Goal: Task Accomplishment & Management: Complete application form

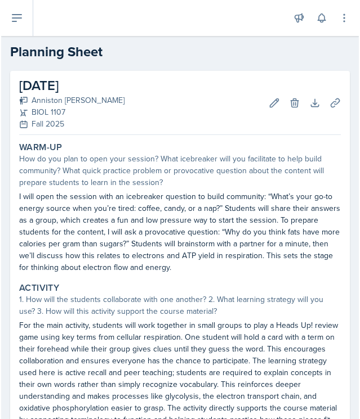
scroll to position [99, 0]
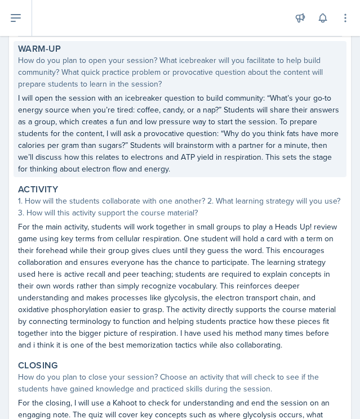
click at [332, 170] on p "I will open the session with an icebreaker question to build community: “What’s…" at bounding box center [180, 133] width 324 height 83
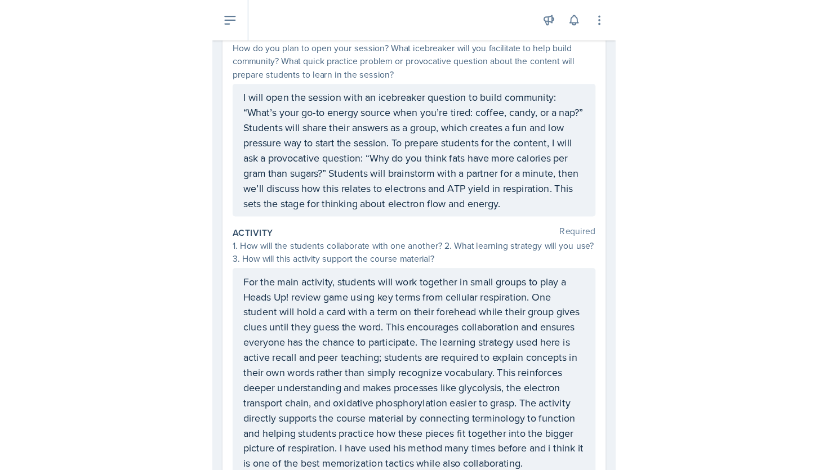
scroll to position [0, 0]
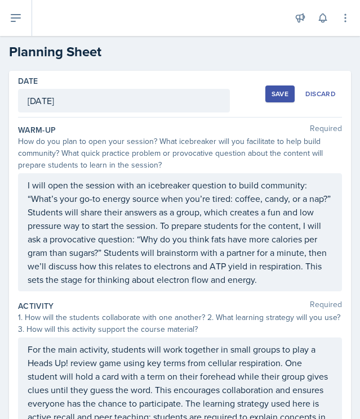
click at [279, 93] on div "Save" at bounding box center [279, 94] width 17 height 9
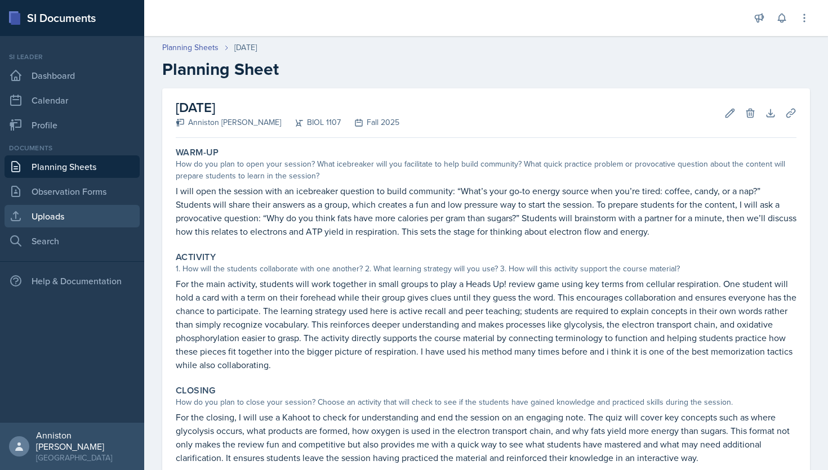
click at [73, 221] on link "Uploads" at bounding box center [72, 216] width 135 height 23
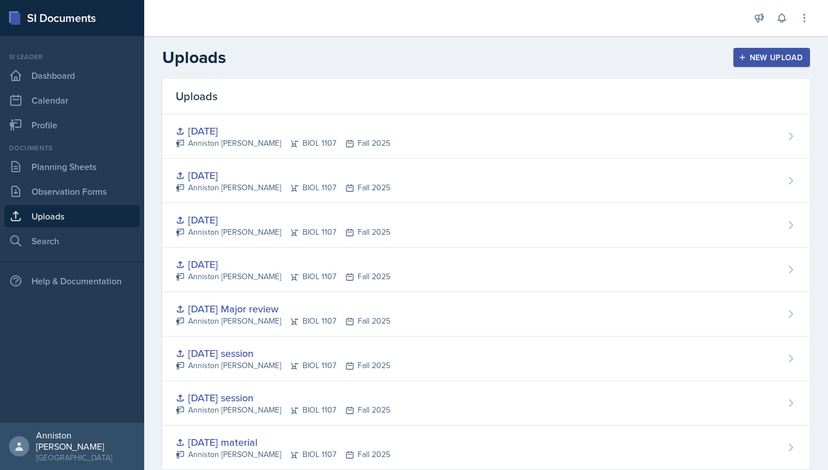
click at [357, 58] on div "New Upload" at bounding box center [771, 57] width 62 height 9
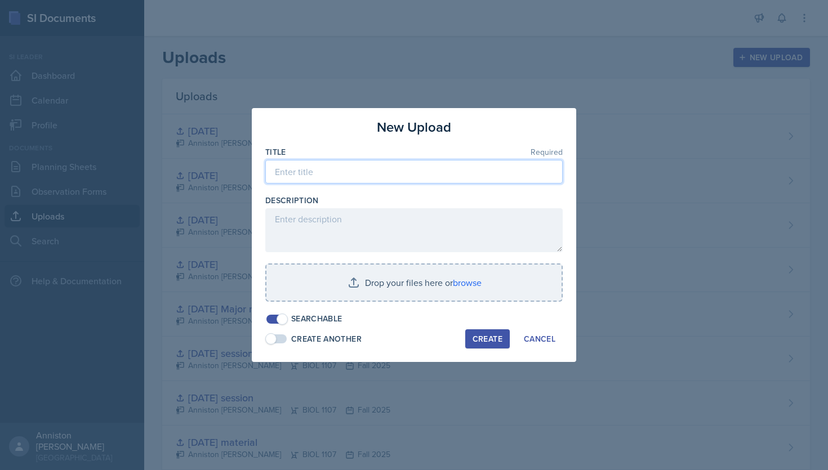
click at [357, 166] on input at bounding box center [413, 172] width 297 height 24
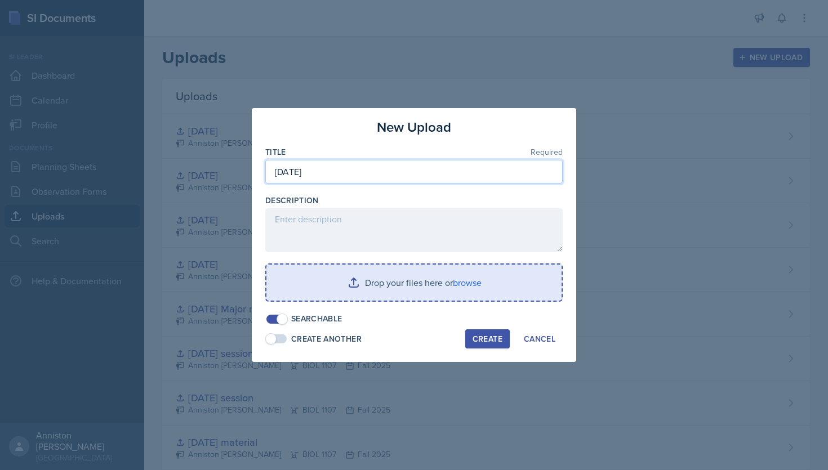
type input "[DATE]"
click at [357, 284] on input "file" at bounding box center [413, 283] width 295 height 36
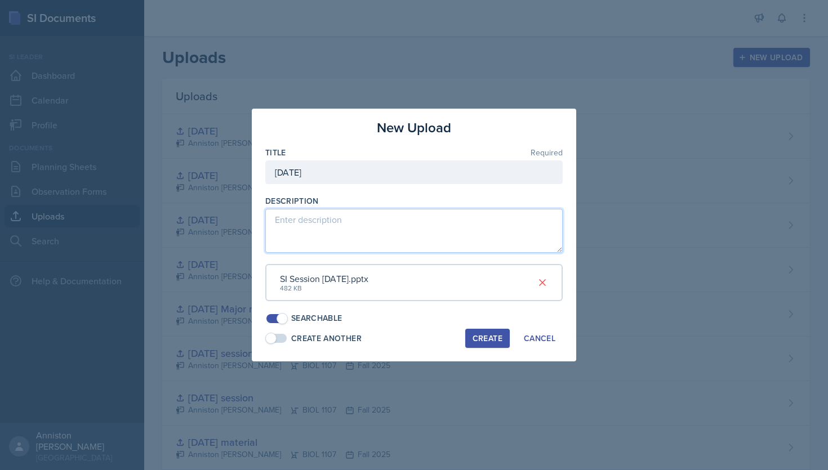
click at [357, 231] on textarea at bounding box center [413, 231] width 297 height 44
paste textarea "[URL][DOMAIN_NAME]"
type textarea "[URL][DOMAIN_NAME]"
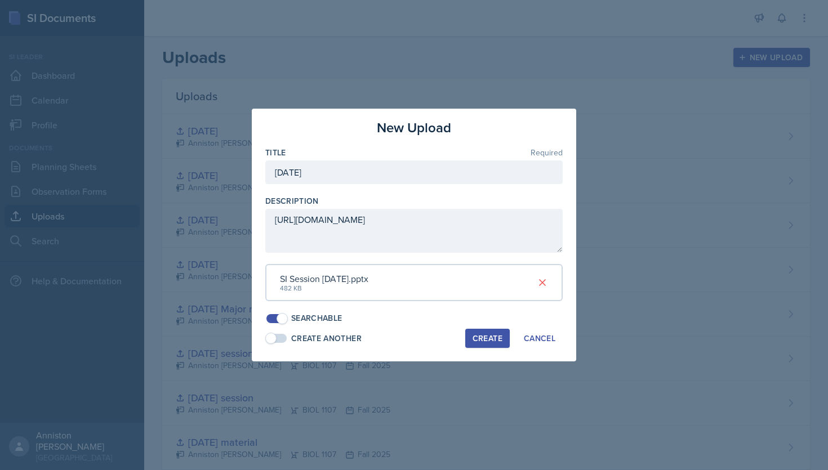
click at [357, 339] on div "Create" at bounding box center [487, 338] width 30 height 9
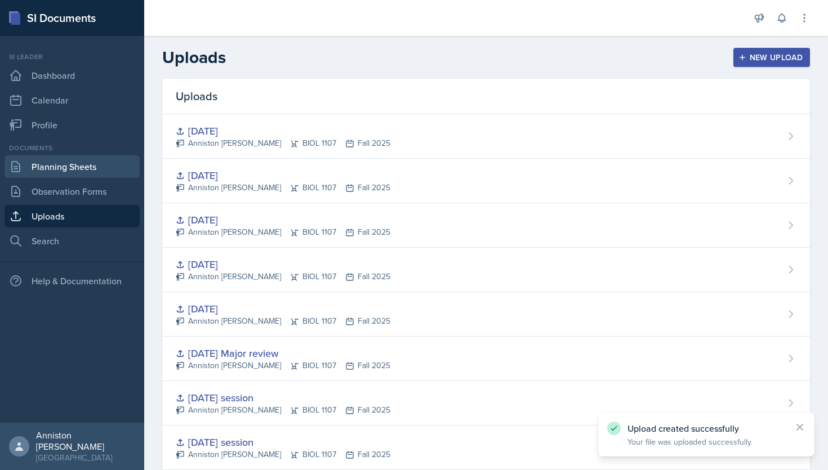
click at [50, 162] on link "Planning Sheets" at bounding box center [72, 166] width 135 height 23
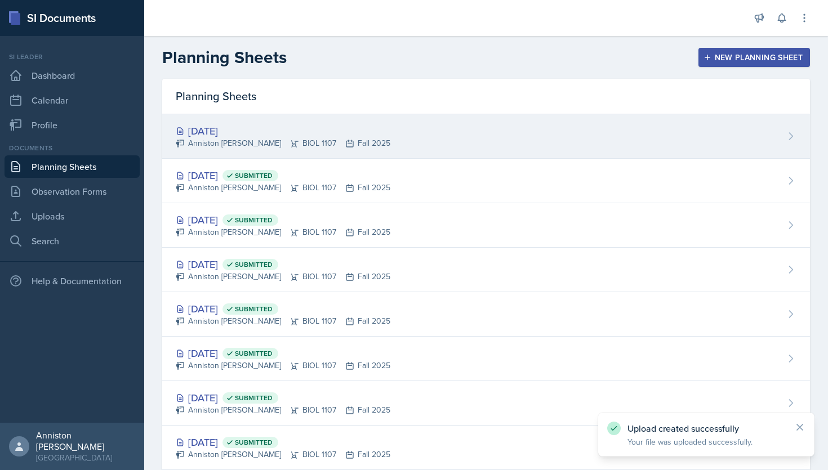
click at [293, 146] on div "Anniston [PERSON_NAME] BIOL 1107 Fall 2025" at bounding box center [283, 143] width 214 height 12
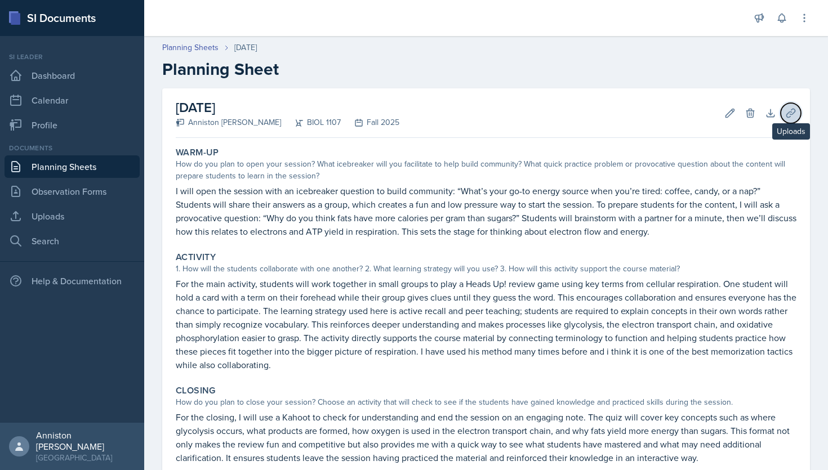
click at [357, 113] on icon at bounding box center [790, 113] width 8 height 8
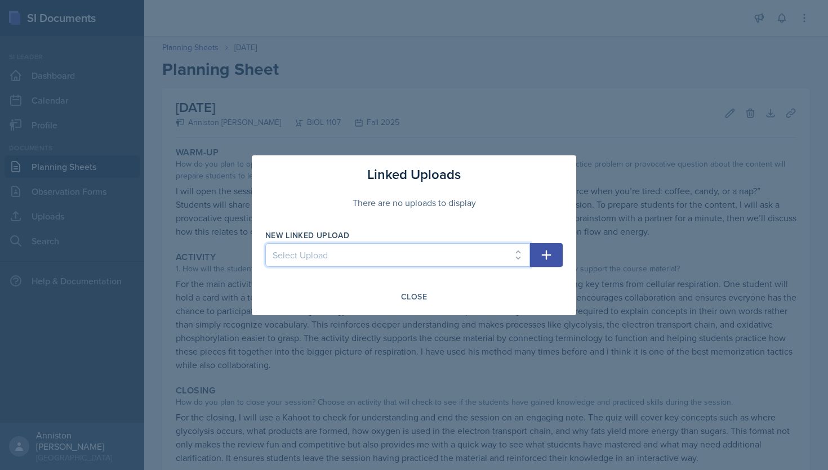
click at [357, 247] on select "Select Upload mock session ppt [DATE] ppt and kahoot link [DATE] material [DATE…" at bounding box center [397, 255] width 265 height 24
select select "3122c589-6c18-4058-aa8c-be6db00d14e3"
click at [265, 243] on select "Select Upload mock session ppt [DATE] ppt and kahoot link [DATE] material [DATE…" at bounding box center [397, 255] width 265 height 24
click at [357, 261] on button "button" at bounding box center [546, 255] width 33 height 24
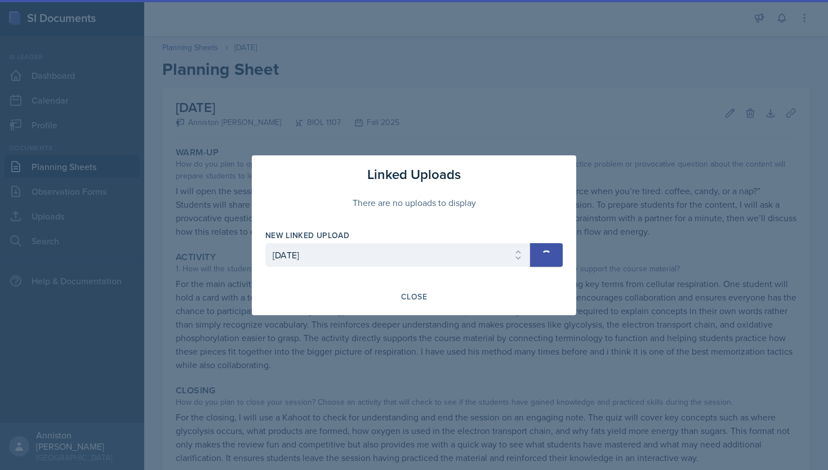
select select
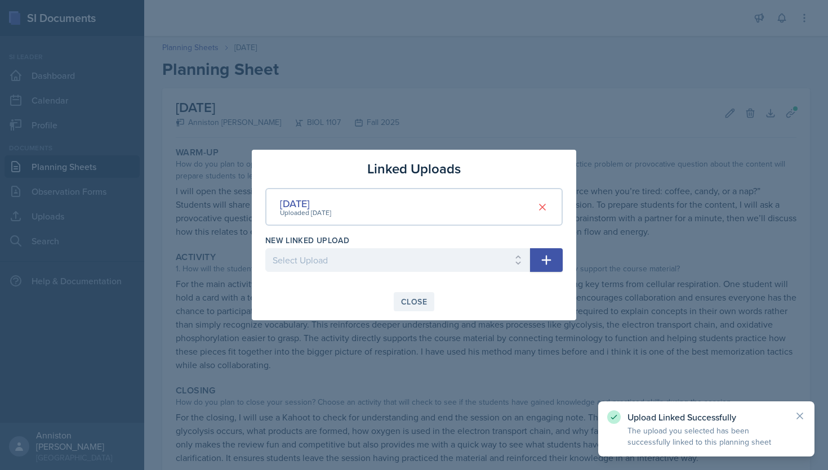
click at [357, 297] on div "Close" at bounding box center [414, 301] width 26 height 9
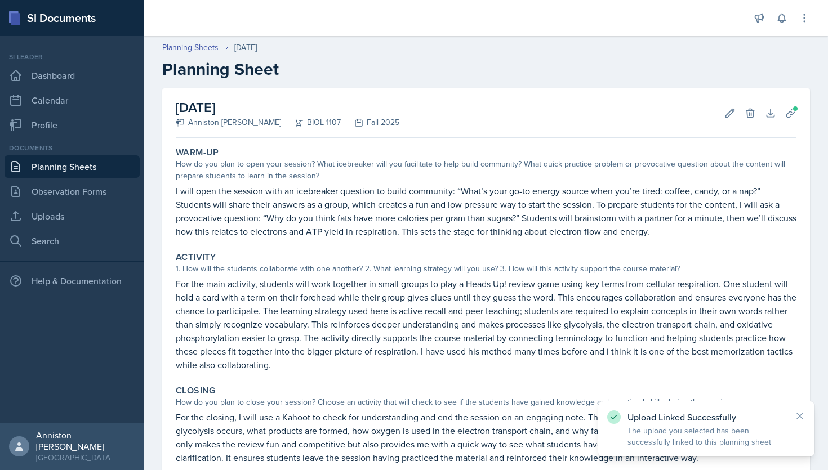
scroll to position [124, 0]
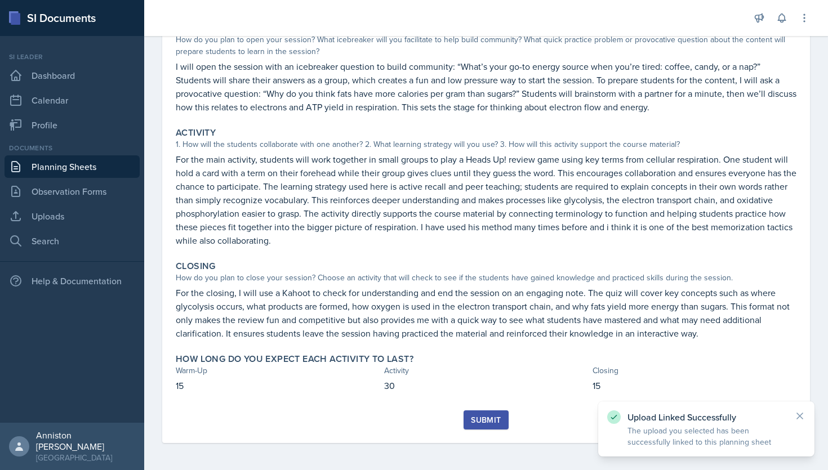
click at [357, 413] on button "Submit" at bounding box center [485, 419] width 44 height 19
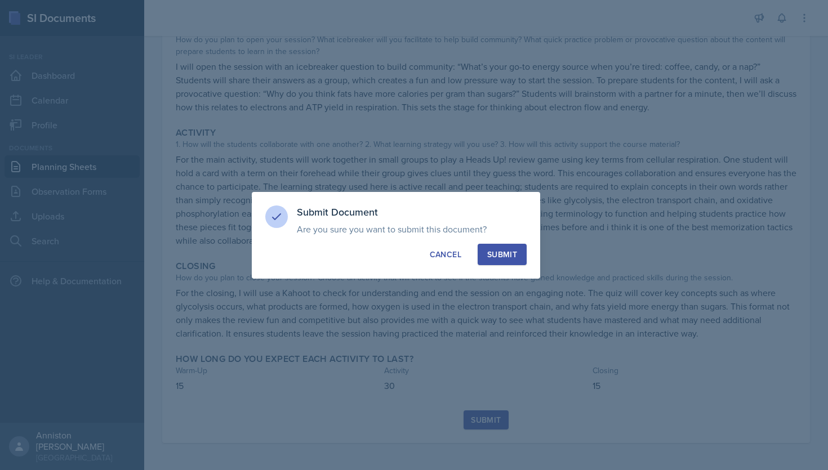
click at [357, 249] on div "Submit" at bounding box center [502, 254] width 30 height 11
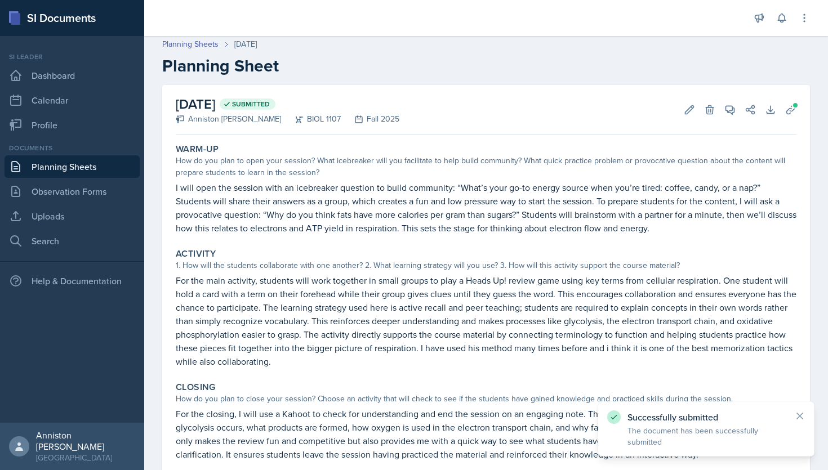
scroll to position [0, 0]
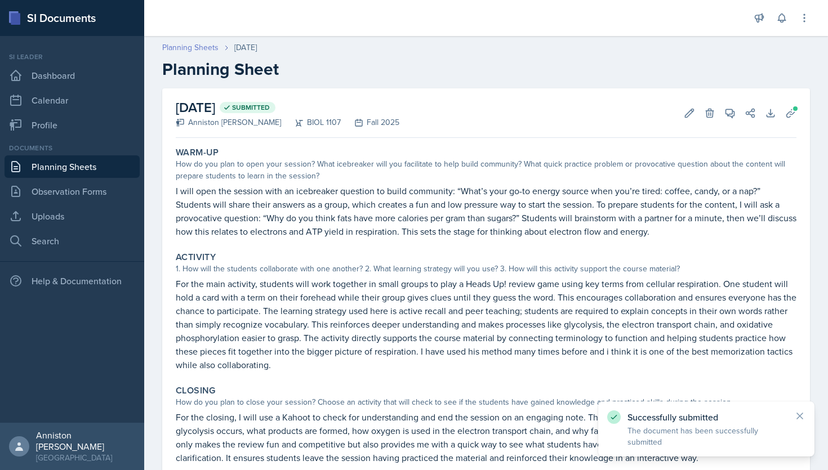
click at [189, 50] on link "Planning Sheets" at bounding box center [190, 48] width 56 height 12
